Goal: Information Seeking & Learning: Compare options

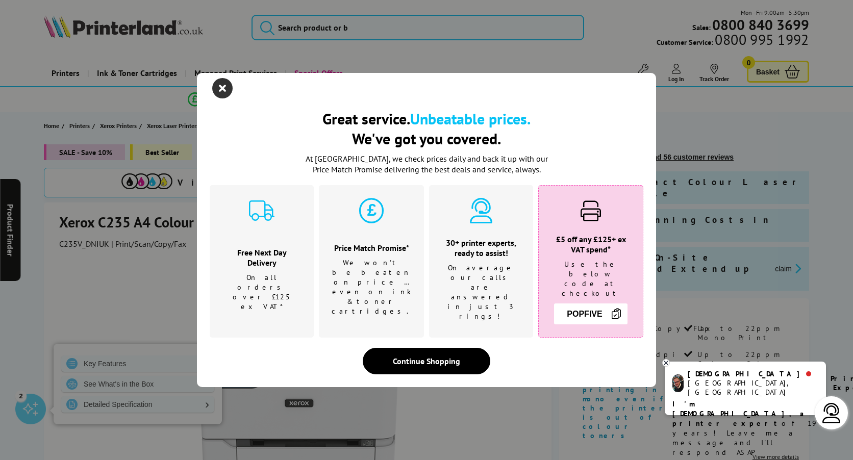
click at [222, 98] on icon "close modal" at bounding box center [222, 88] width 20 height 20
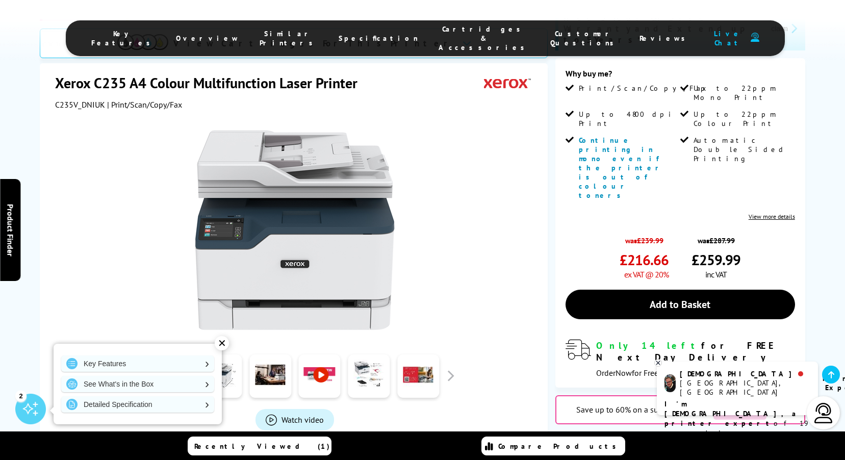
scroll to position [255, 0]
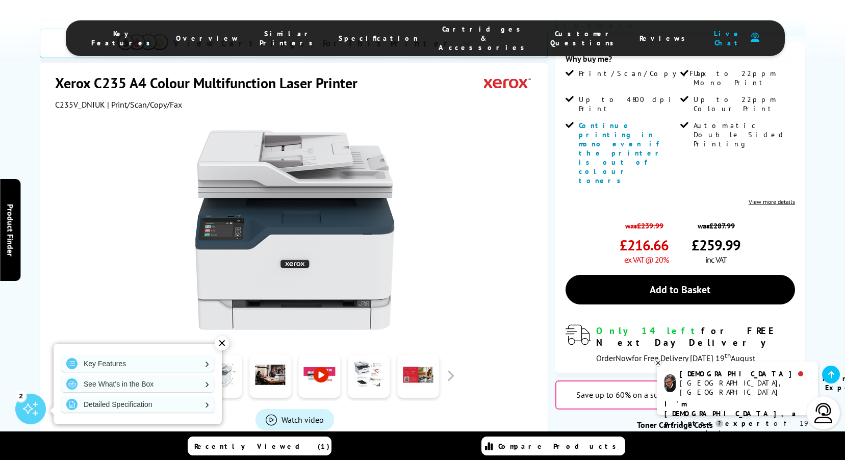
click at [213, 354] on link at bounding box center [221, 375] width 42 height 43
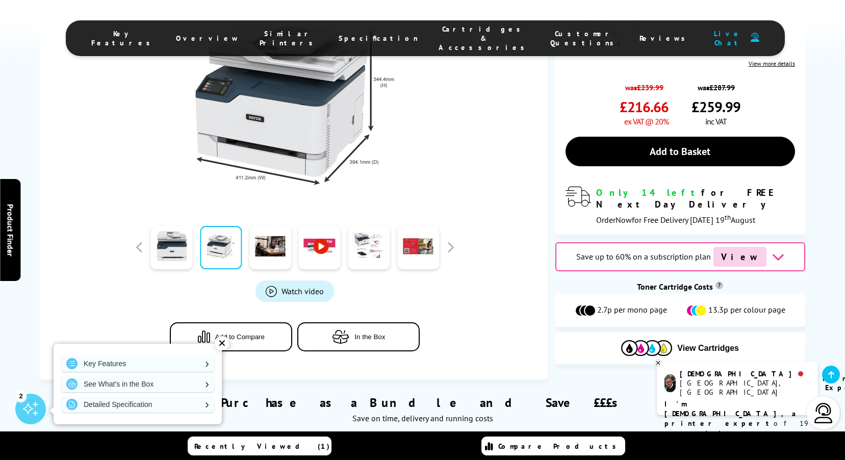
scroll to position [408, 0]
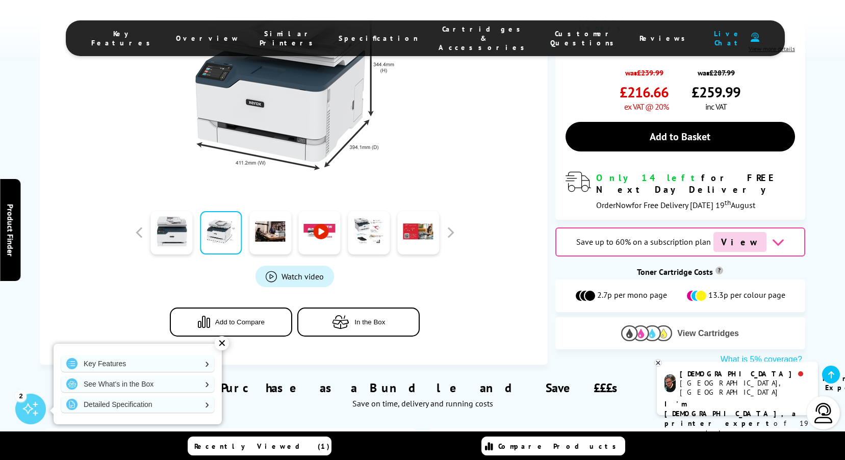
click at [679, 329] on span "View Cartridges" at bounding box center [708, 333] width 62 height 9
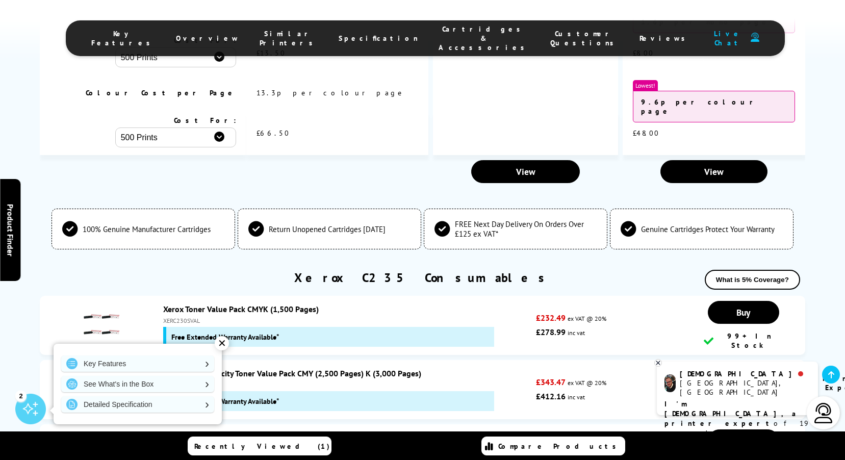
scroll to position [3643, 0]
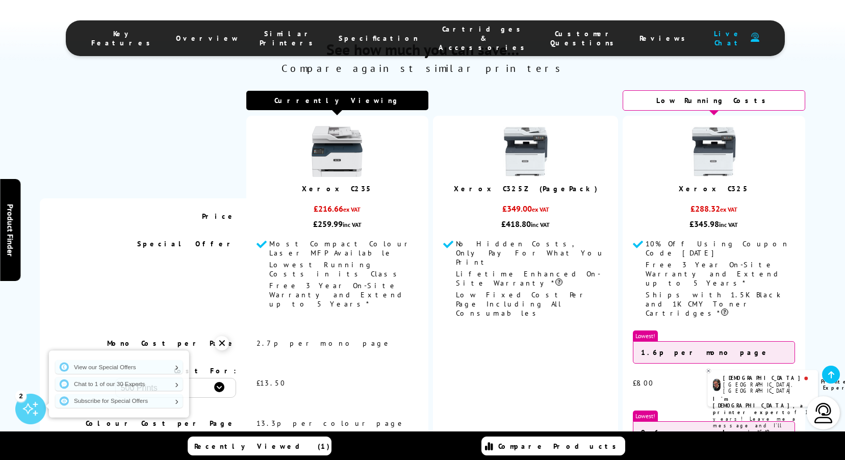
scroll to position [3899, 0]
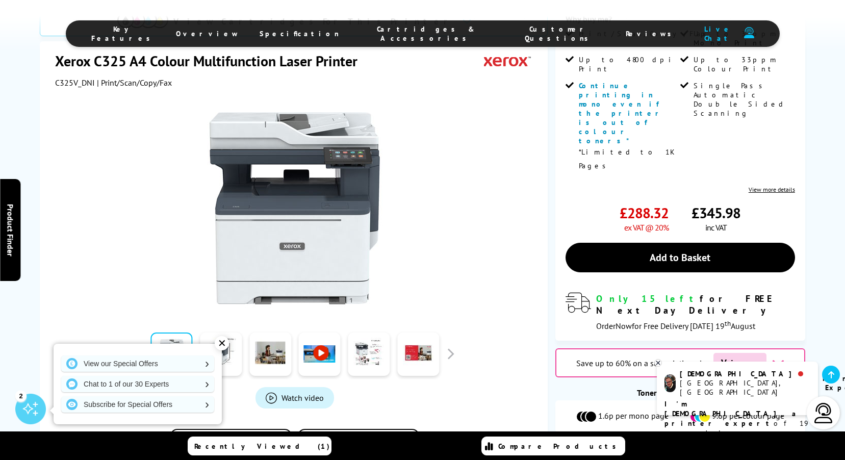
click at [667, 446] on img at bounding box center [646, 454] width 51 height 16
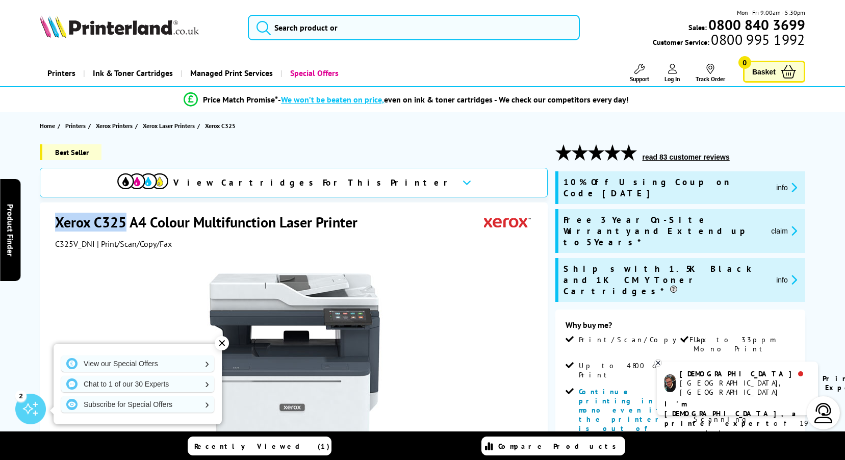
drag, startPoint x: 58, startPoint y: 223, endPoint x: 123, endPoint y: 226, distance: 65.4
click at [123, 226] on h1 "Xerox C325 A4 Colour Multifunction Laser Printer" at bounding box center [211, 222] width 313 height 19
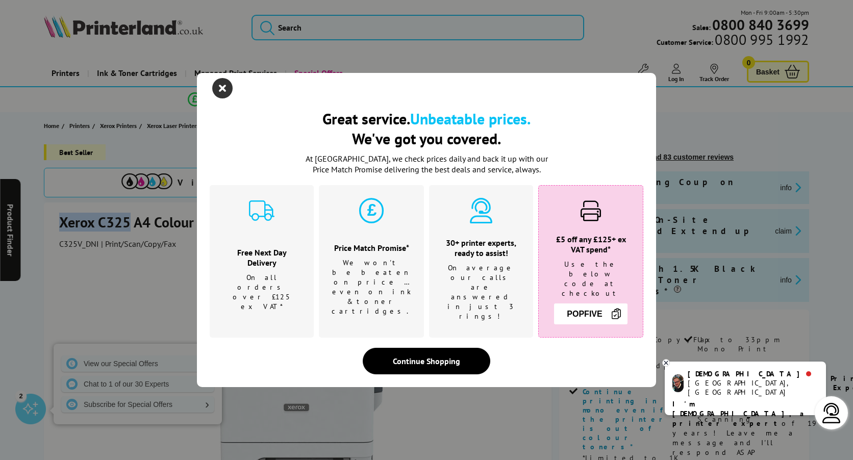
click at [220, 98] on icon "close modal" at bounding box center [222, 88] width 20 height 20
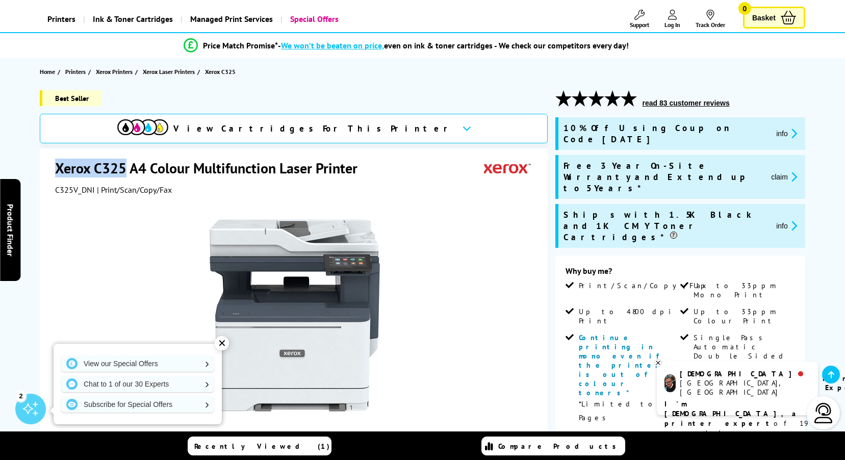
scroll to position [51, 0]
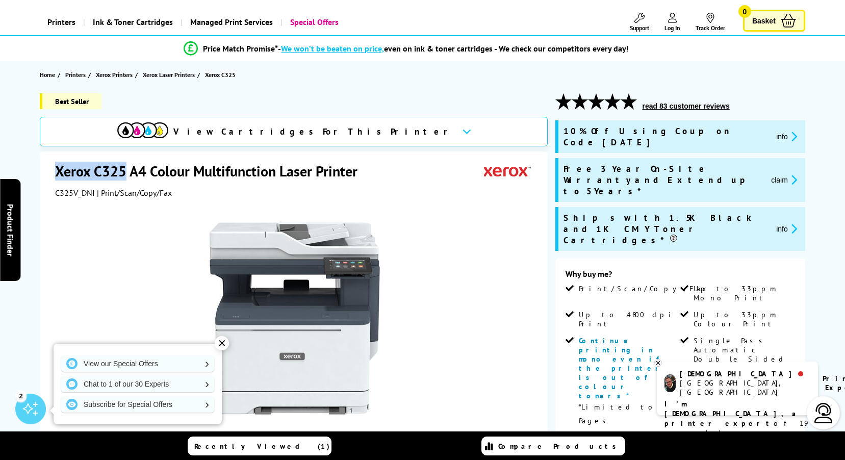
copy h1 "Xerox C325"
